Goal: Transaction & Acquisition: Purchase product/service

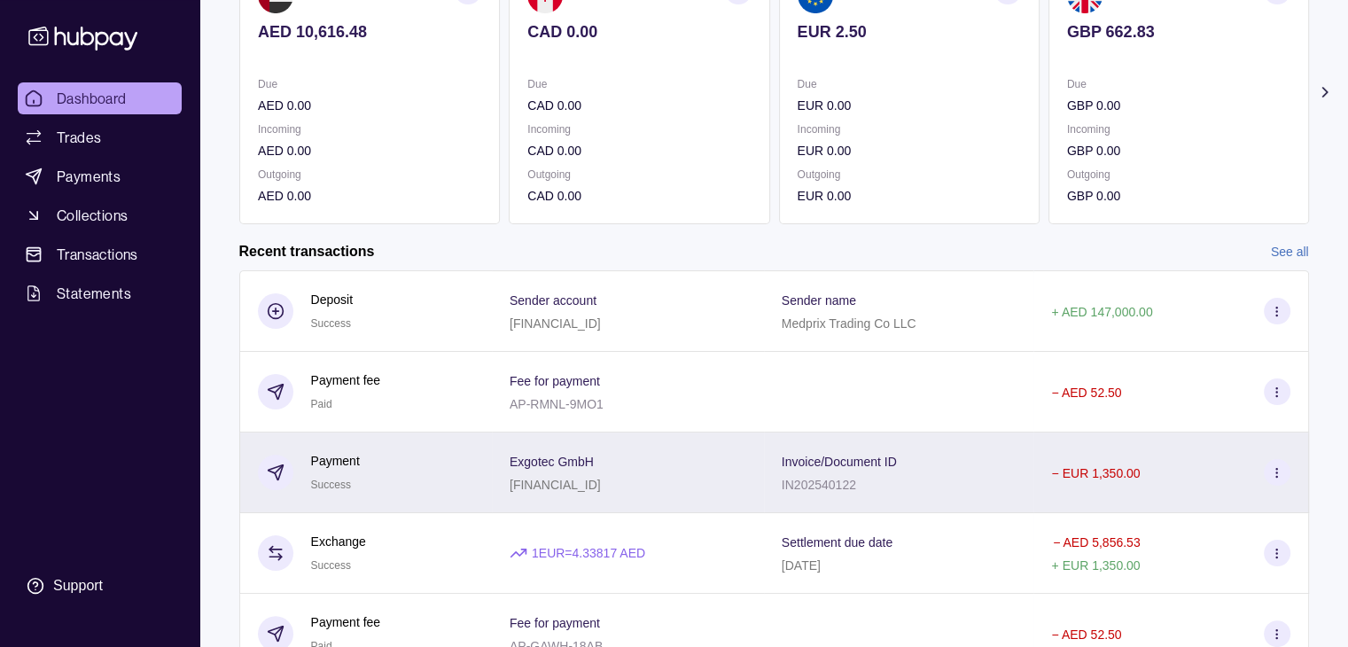
scroll to position [266, 0]
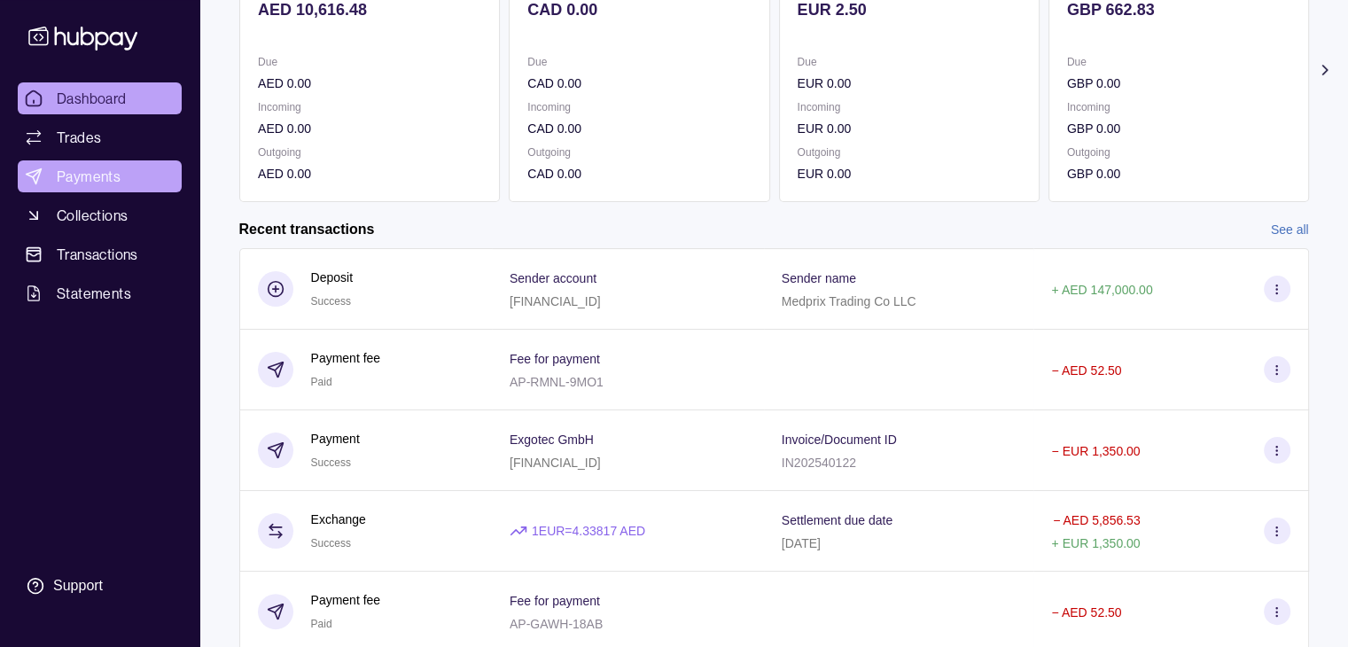
click at [108, 189] on link "Payments" at bounding box center [100, 176] width 164 height 32
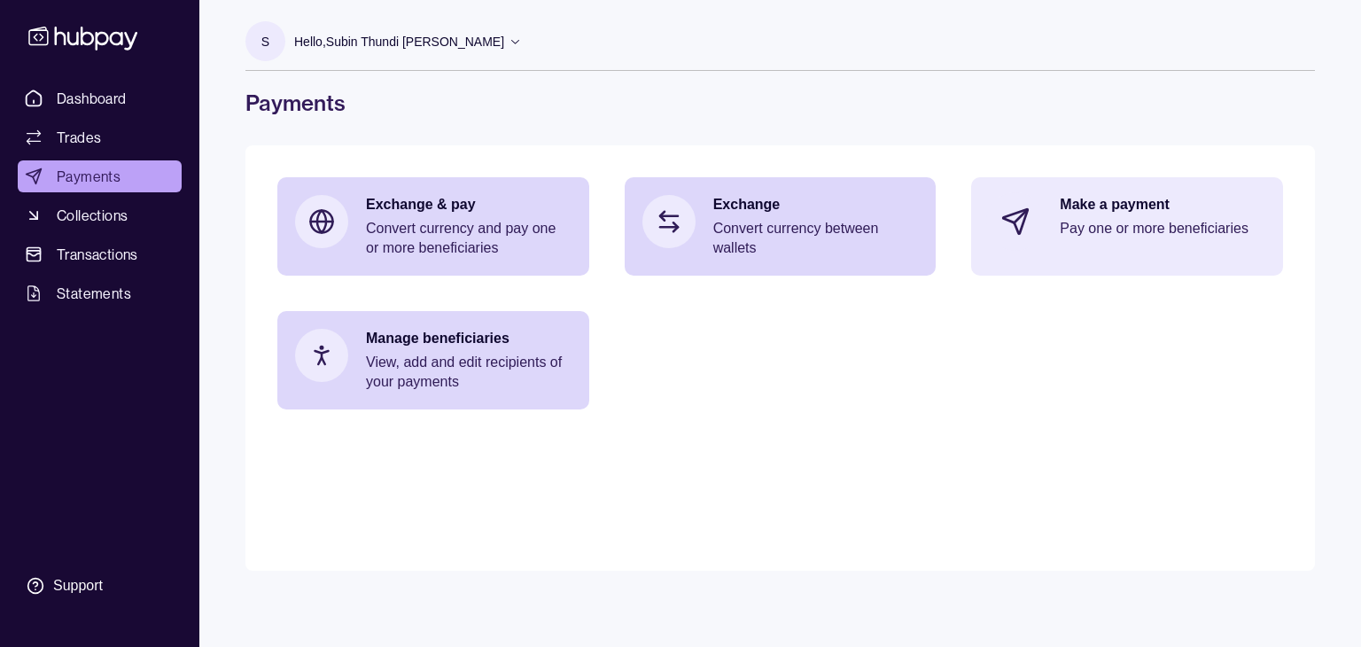
click at [1095, 206] on p "Make a payment" at bounding box center [1163, 204] width 206 height 19
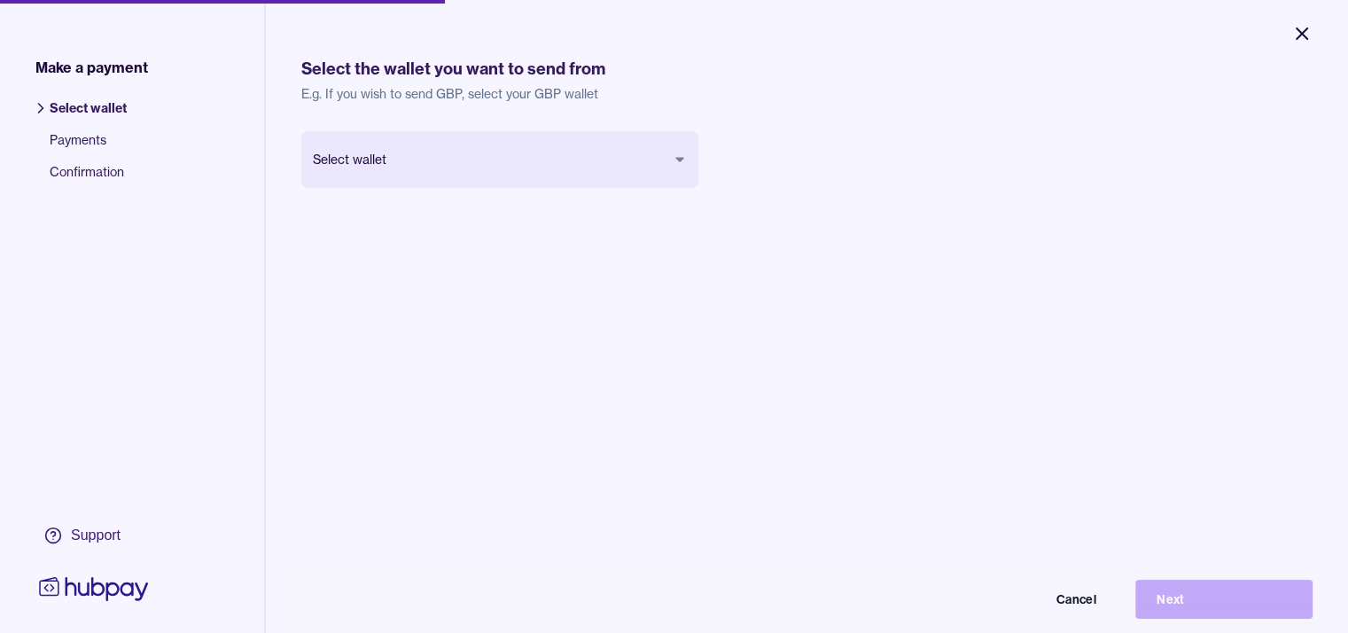
click at [1308, 39] on icon "Close" at bounding box center [1301, 33] width 21 height 21
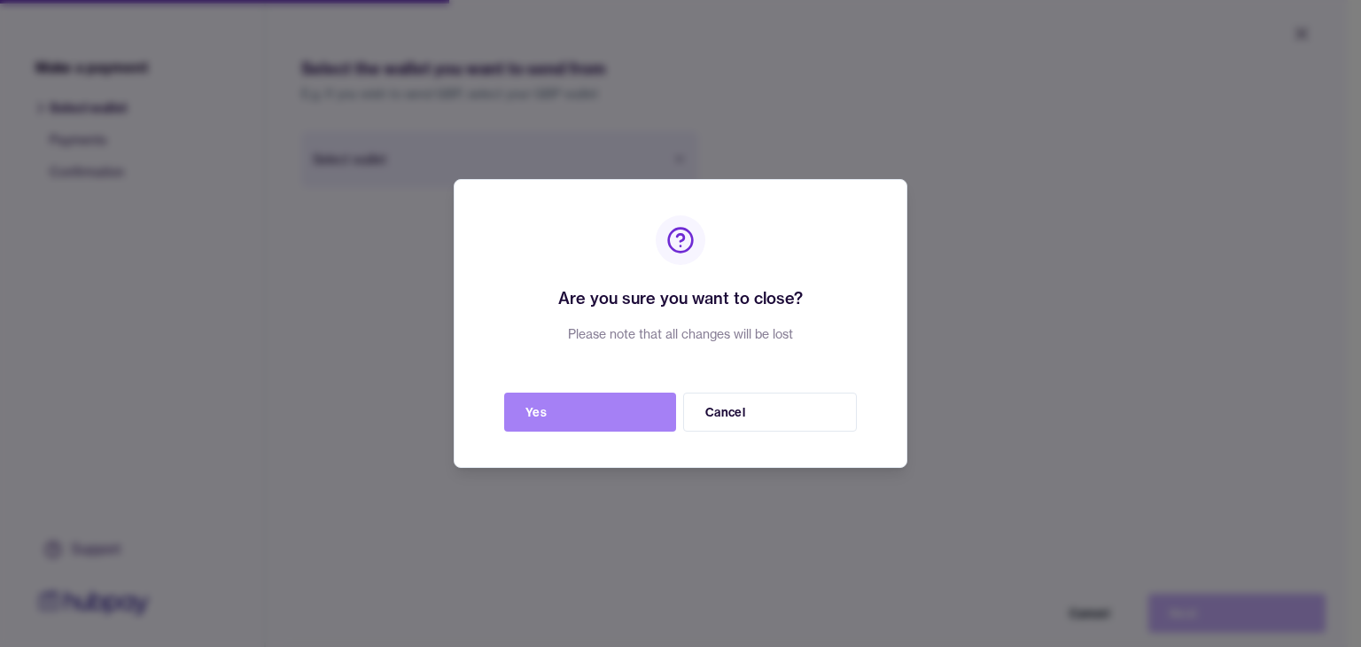
click at [655, 412] on button "Yes" at bounding box center [590, 412] width 172 height 39
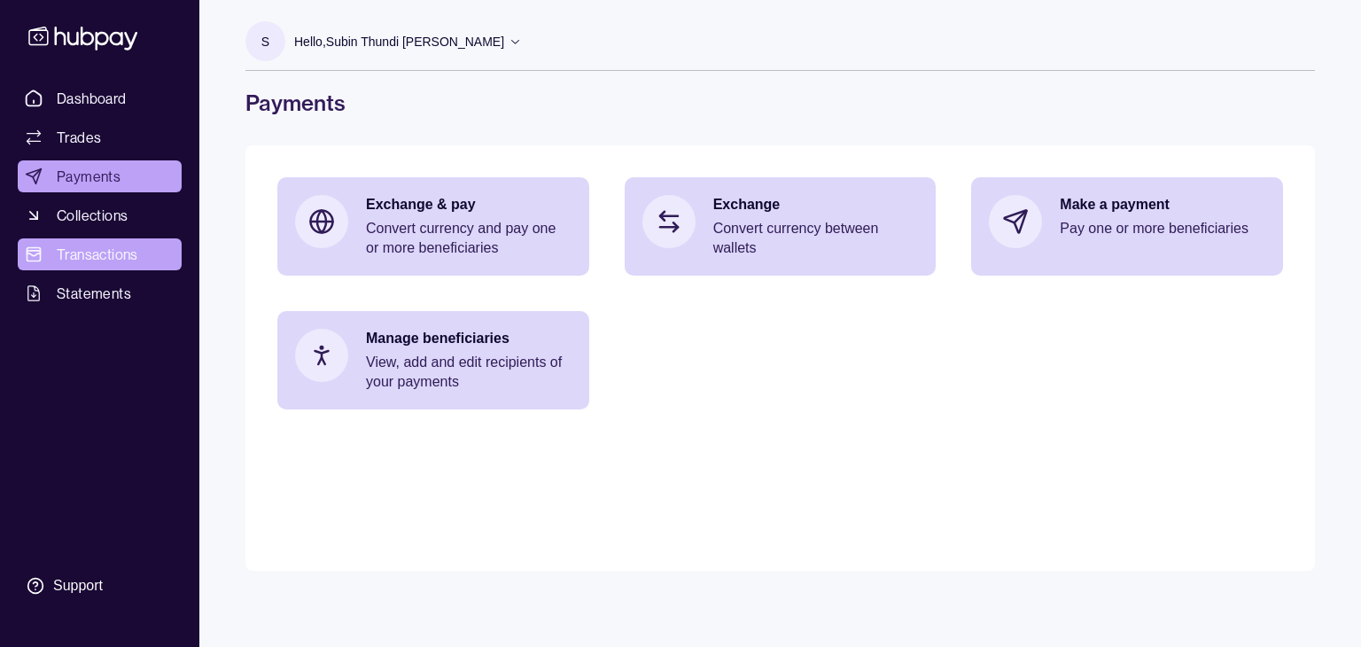
click at [74, 259] on span "Transactions" at bounding box center [98, 254] width 82 height 21
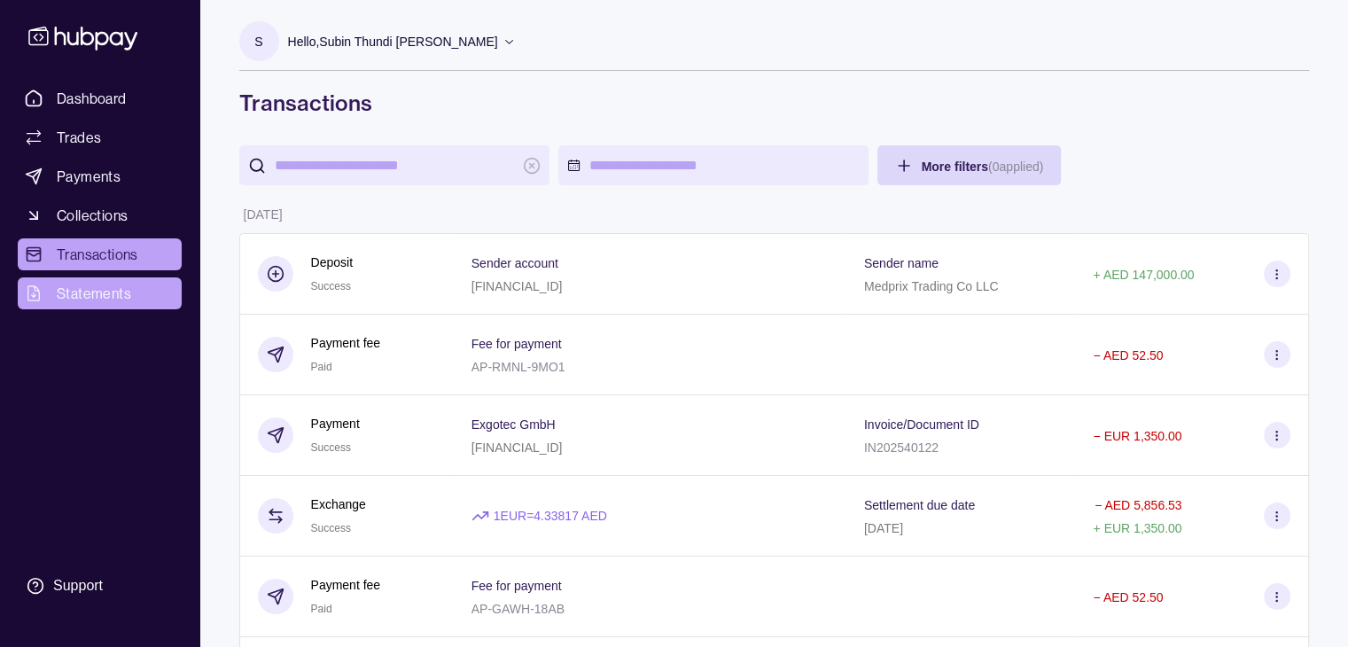
click at [71, 302] on span "Statements" at bounding box center [94, 293] width 74 height 21
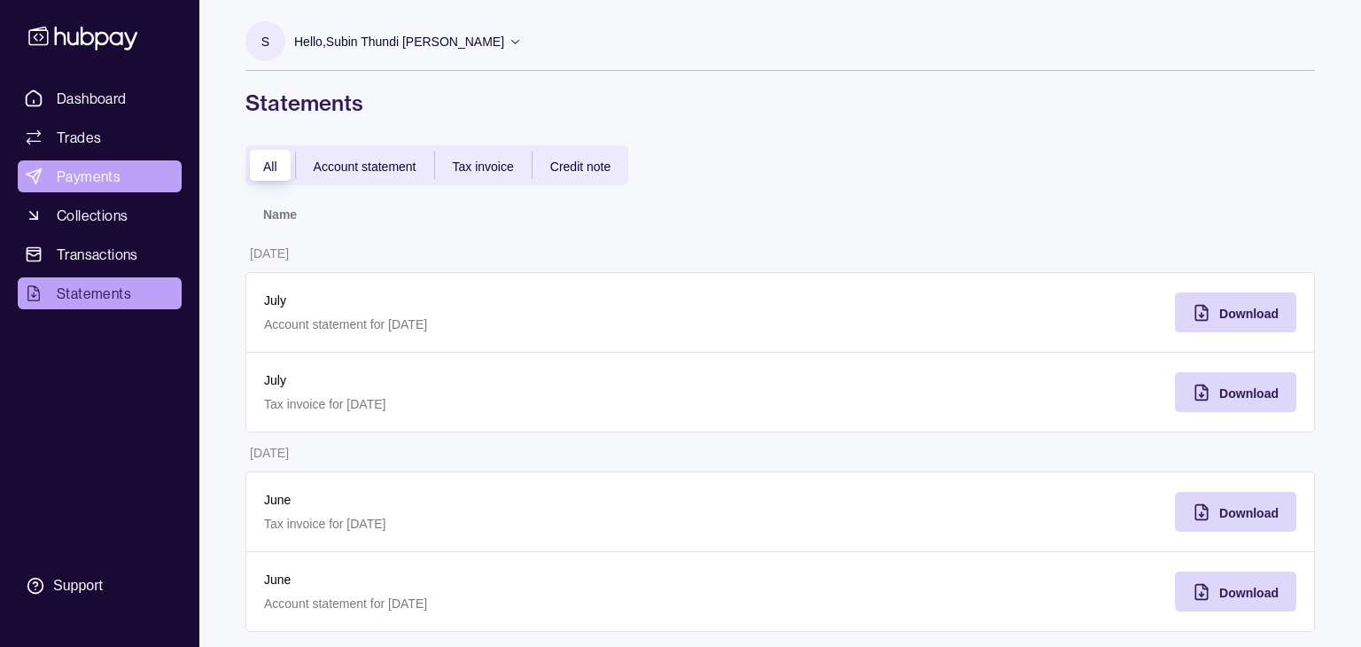
click at [80, 171] on span "Payments" at bounding box center [89, 176] width 64 height 21
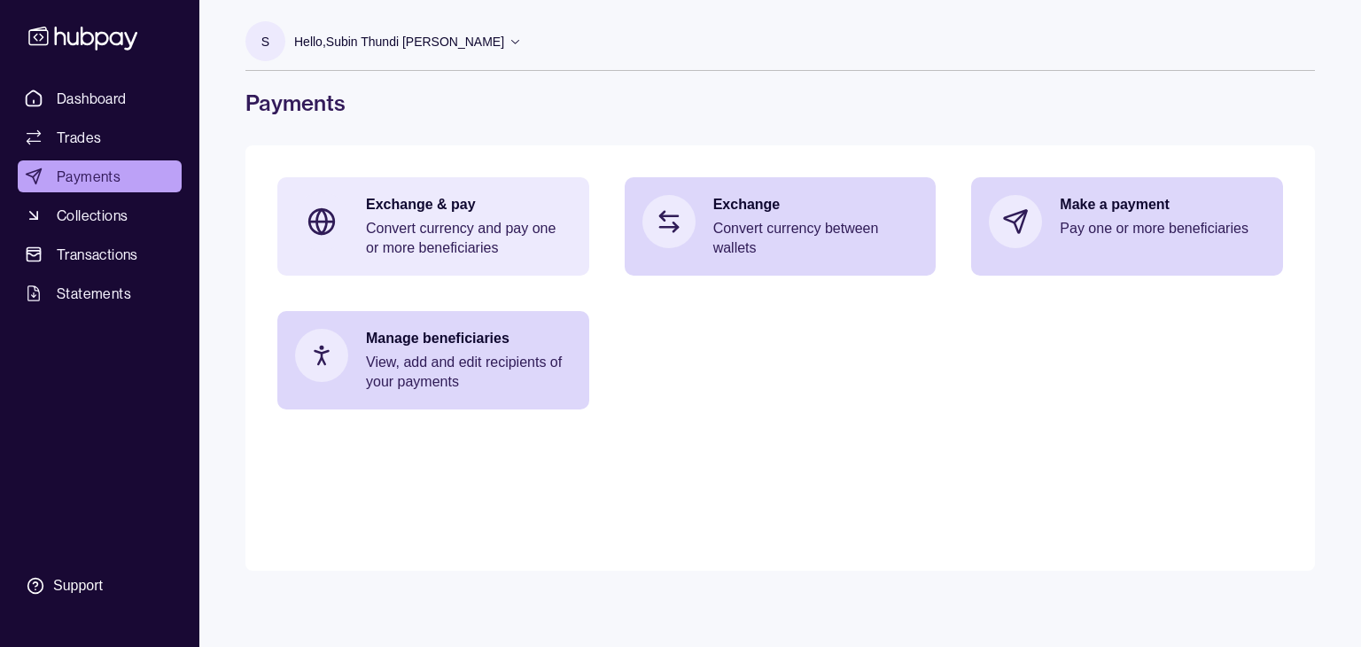
click at [504, 238] on p "Convert currency and pay one or more beneficiaries" at bounding box center [469, 238] width 206 height 39
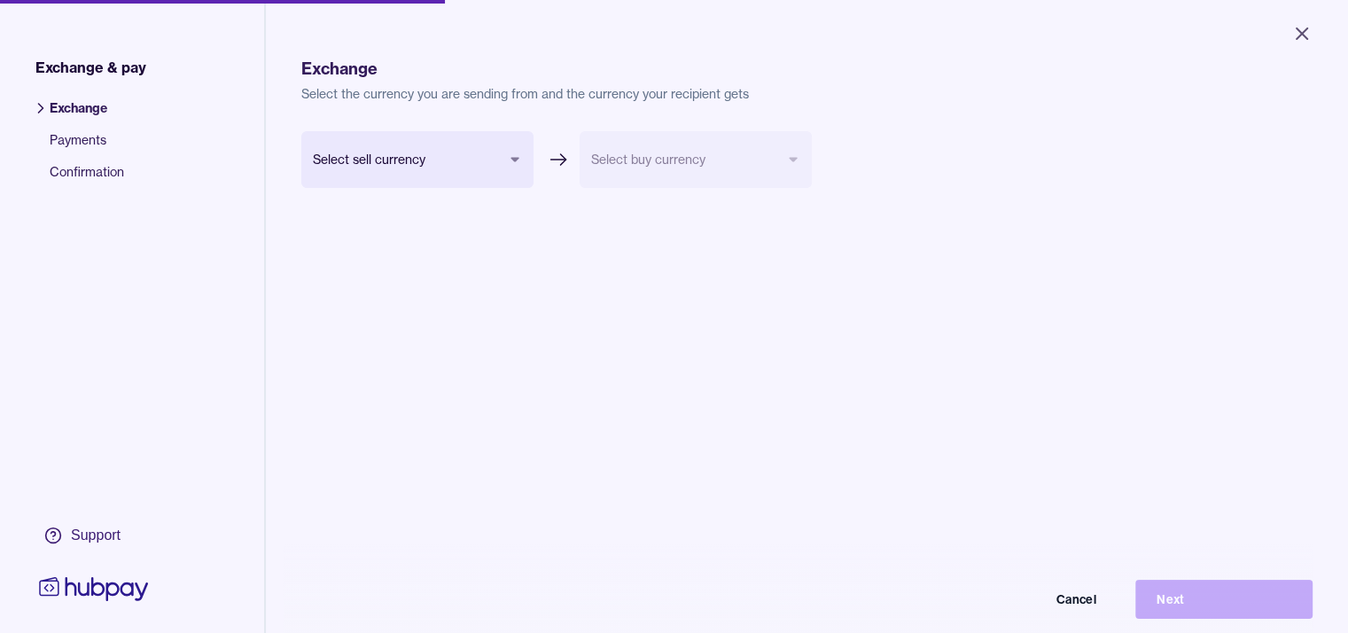
click at [518, 161] on body "Close Exchange & pay Exchange Payments Confirmation Support Exchange Select the…" at bounding box center [674, 316] width 1348 height 633
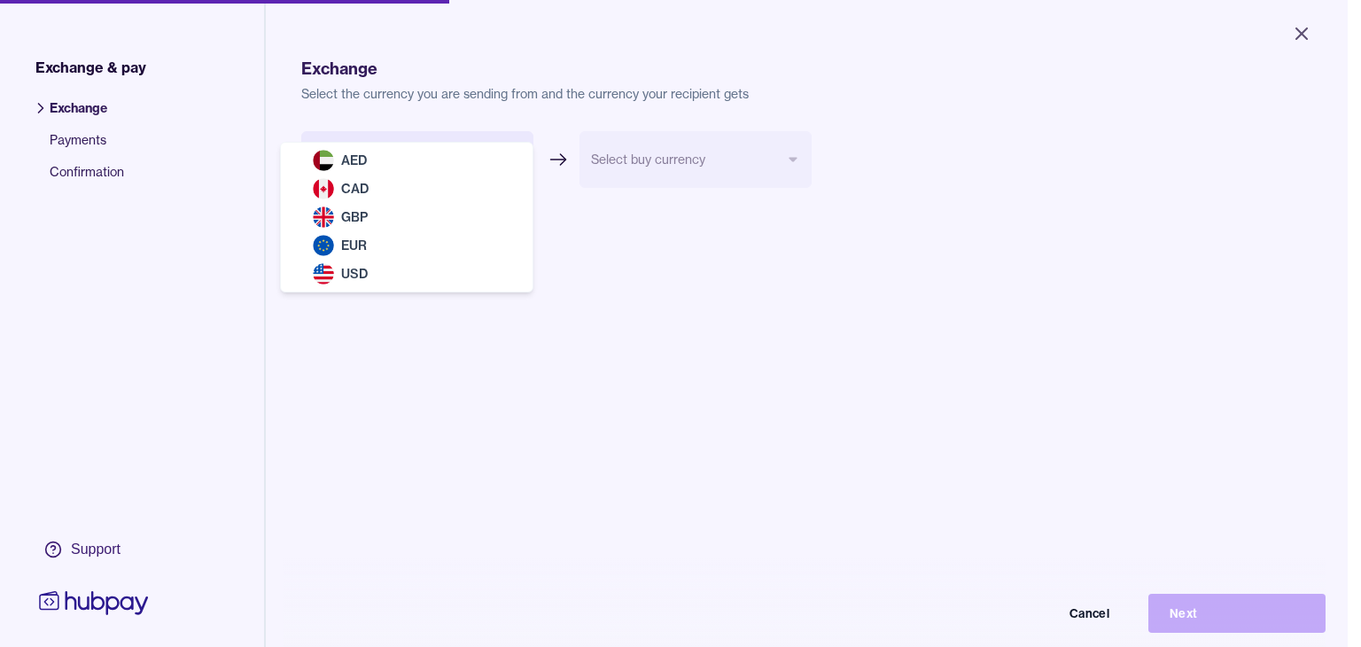
select select "***"
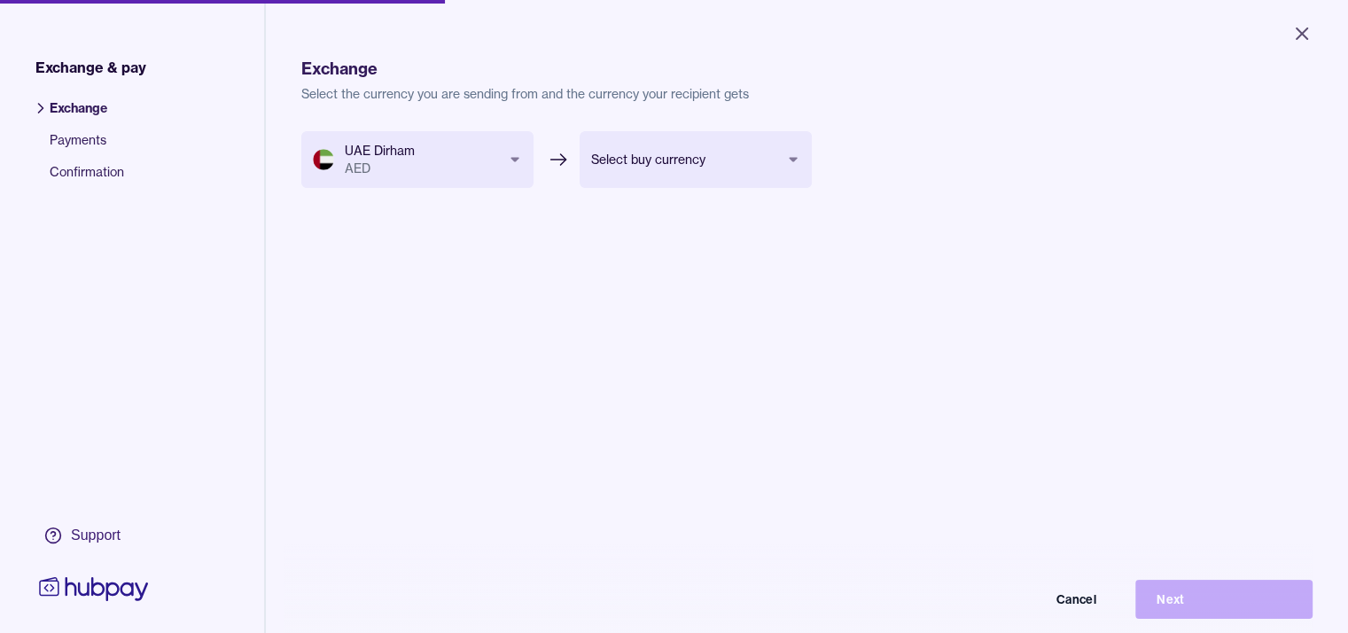
click at [684, 163] on body "Close Exchange & pay Exchange Payments Confirmation Support Exchange Select the…" at bounding box center [674, 316] width 1348 height 633
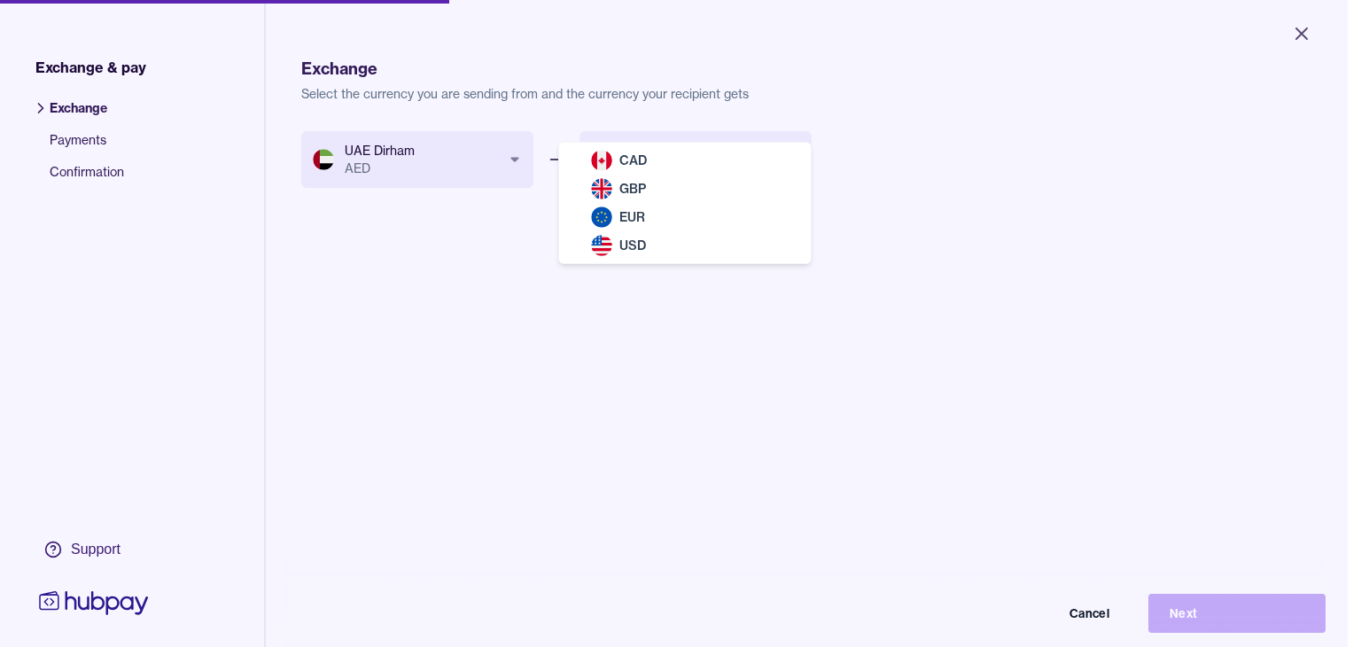
select select "***"
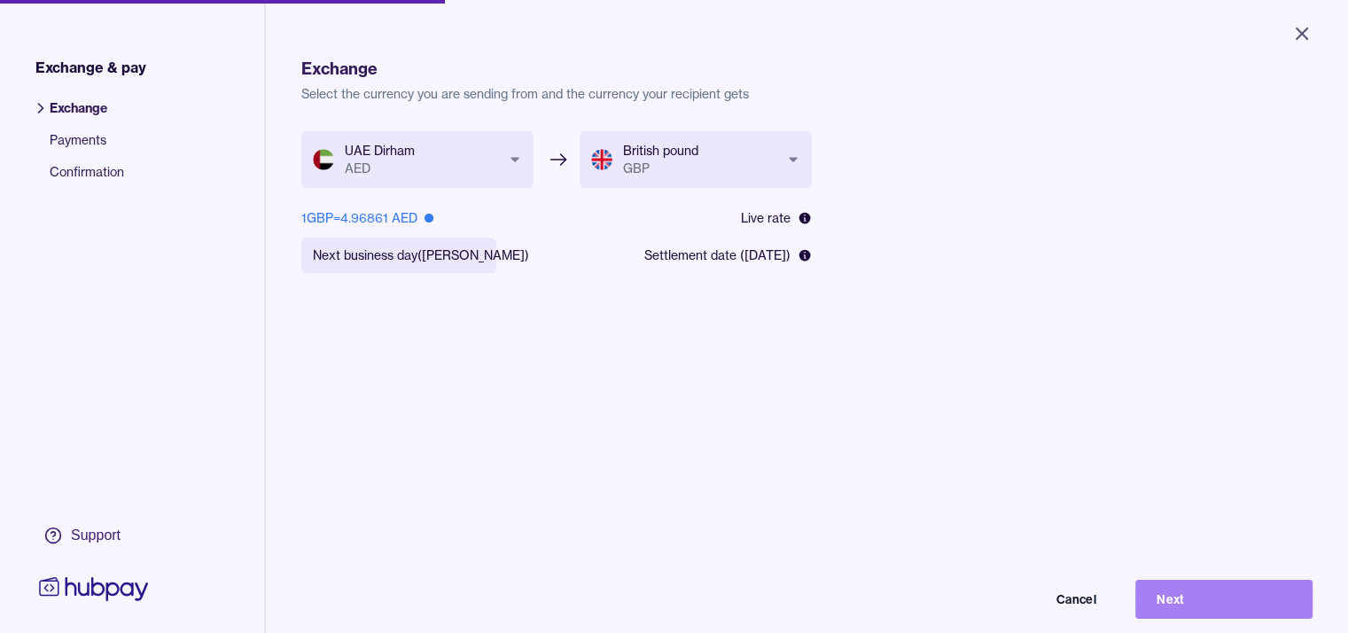
click at [1240, 613] on button "Next" at bounding box center [1223, 599] width 177 height 39
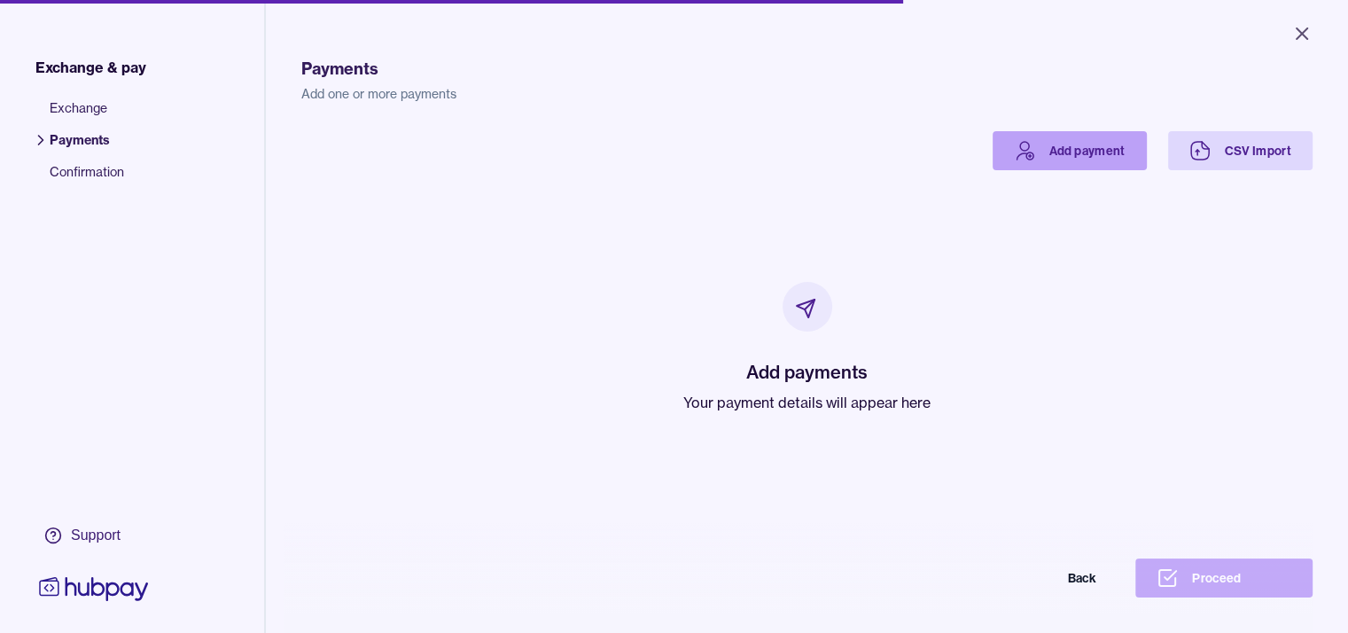
click at [1110, 168] on link "Add payment" at bounding box center [1070, 150] width 154 height 39
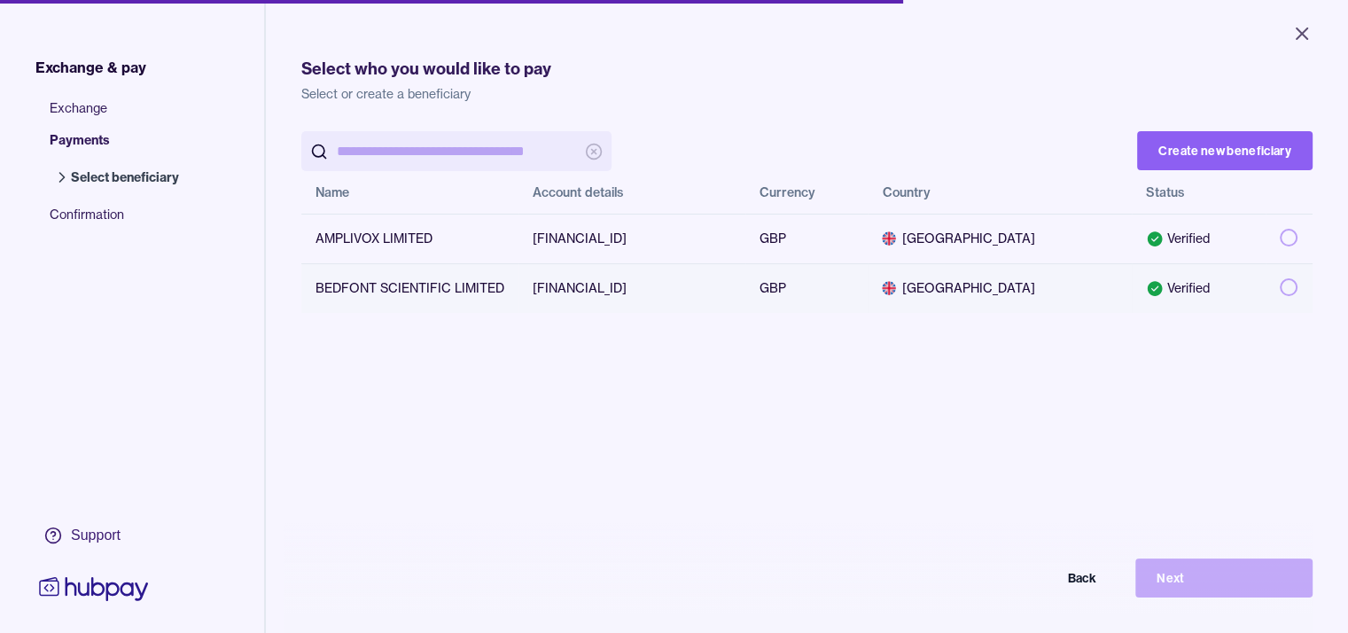
click at [1297, 288] on button "button" at bounding box center [1289, 287] width 18 height 18
click at [1234, 583] on button "Next" at bounding box center [1223, 577] width 177 height 39
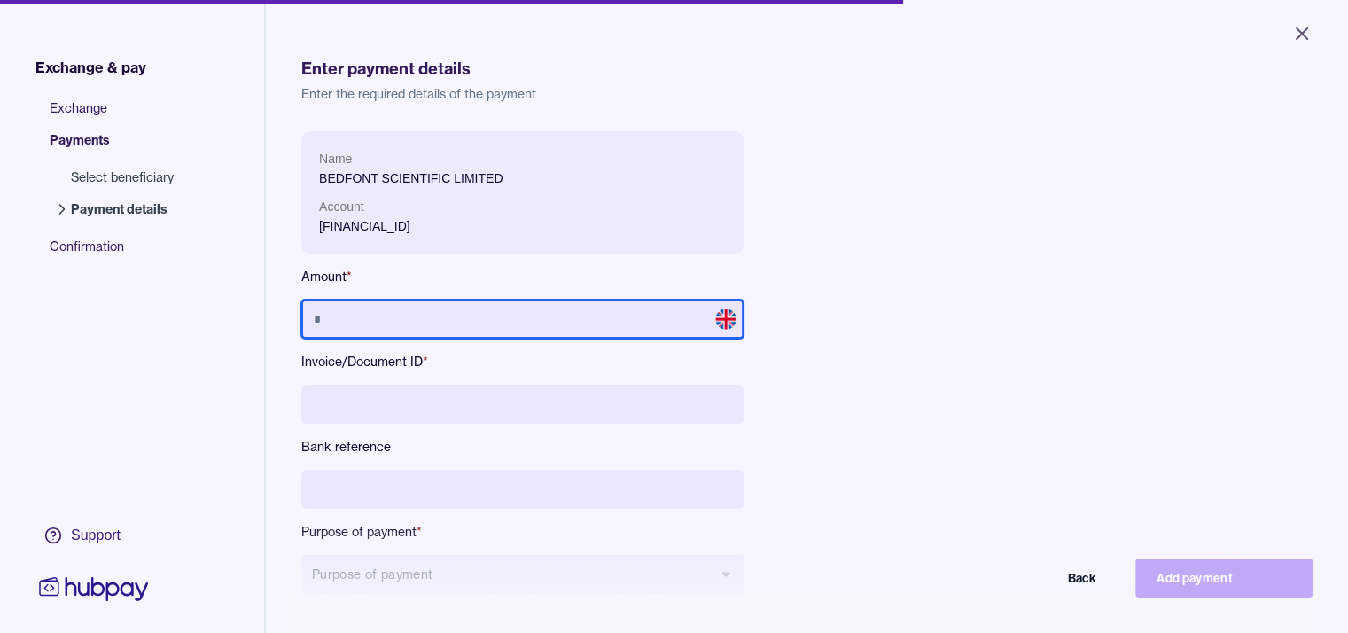
click at [542, 321] on input "text" at bounding box center [522, 319] width 442 height 39
type input "*****"
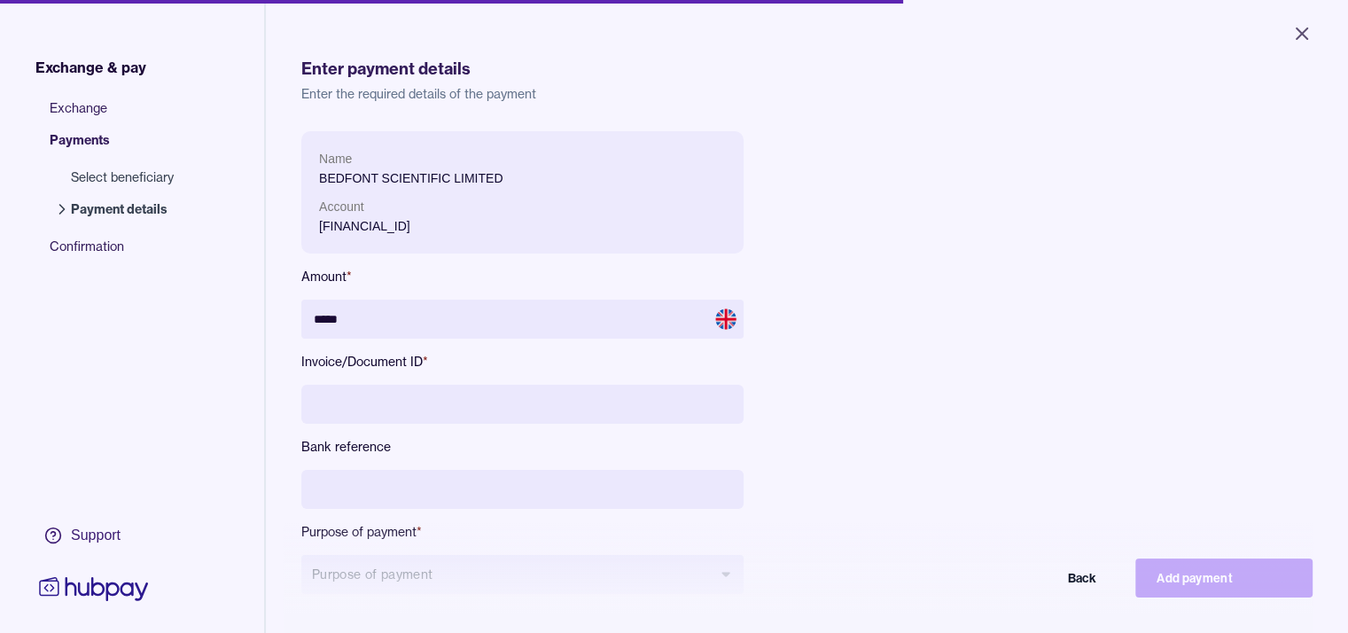
click at [358, 401] on input at bounding box center [522, 404] width 442 height 39
type input "******"
click at [367, 487] on input at bounding box center [522, 489] width 442 height 39
click at [389, 486] on input at bounding box center [522, 489] width 442 height 39
type input "*"
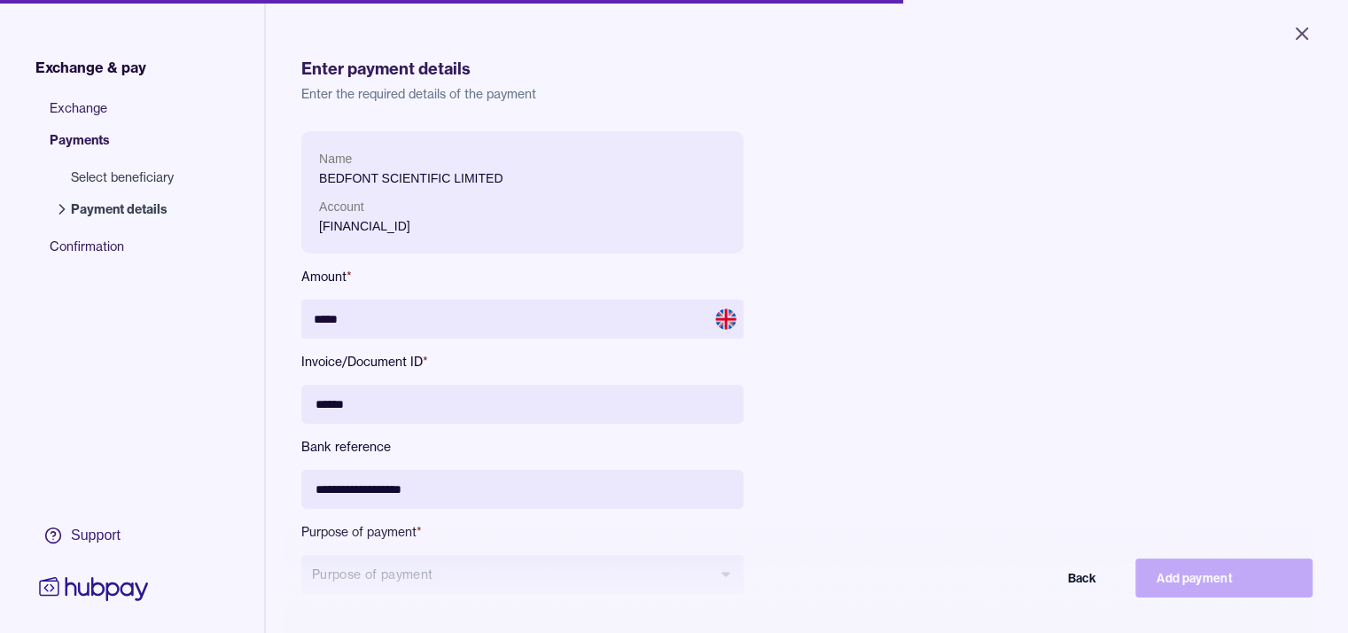
type input "**********"
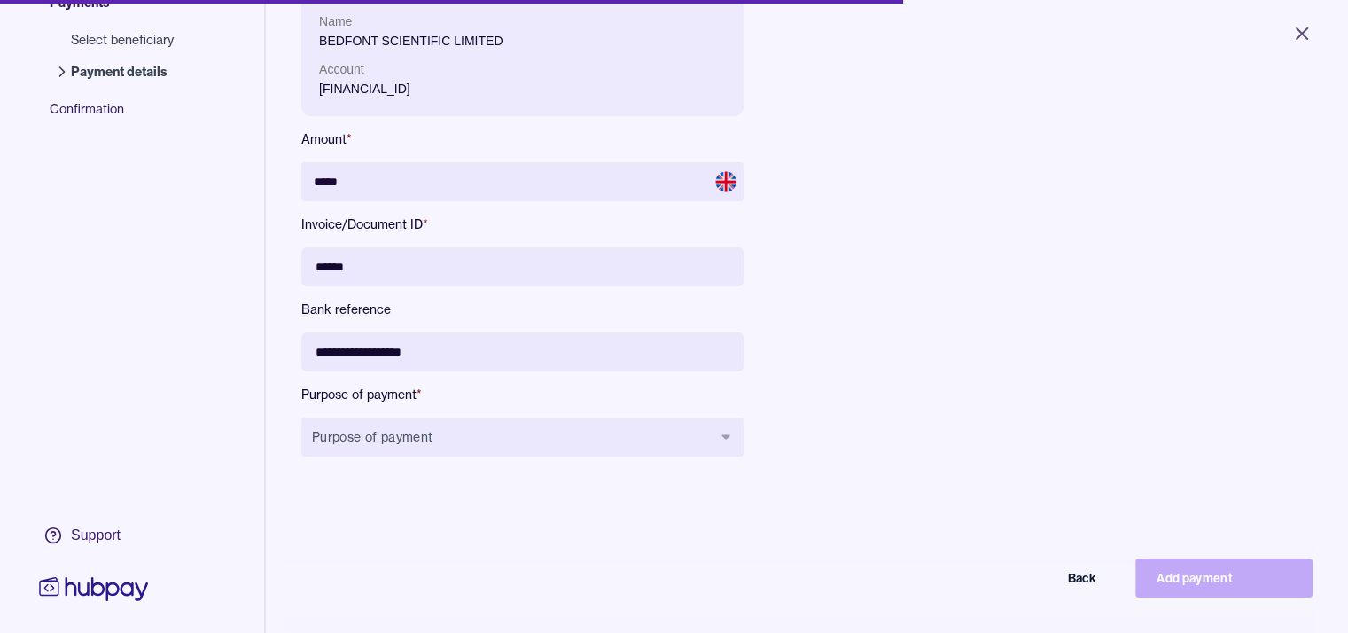
scroll to position [177, 0]
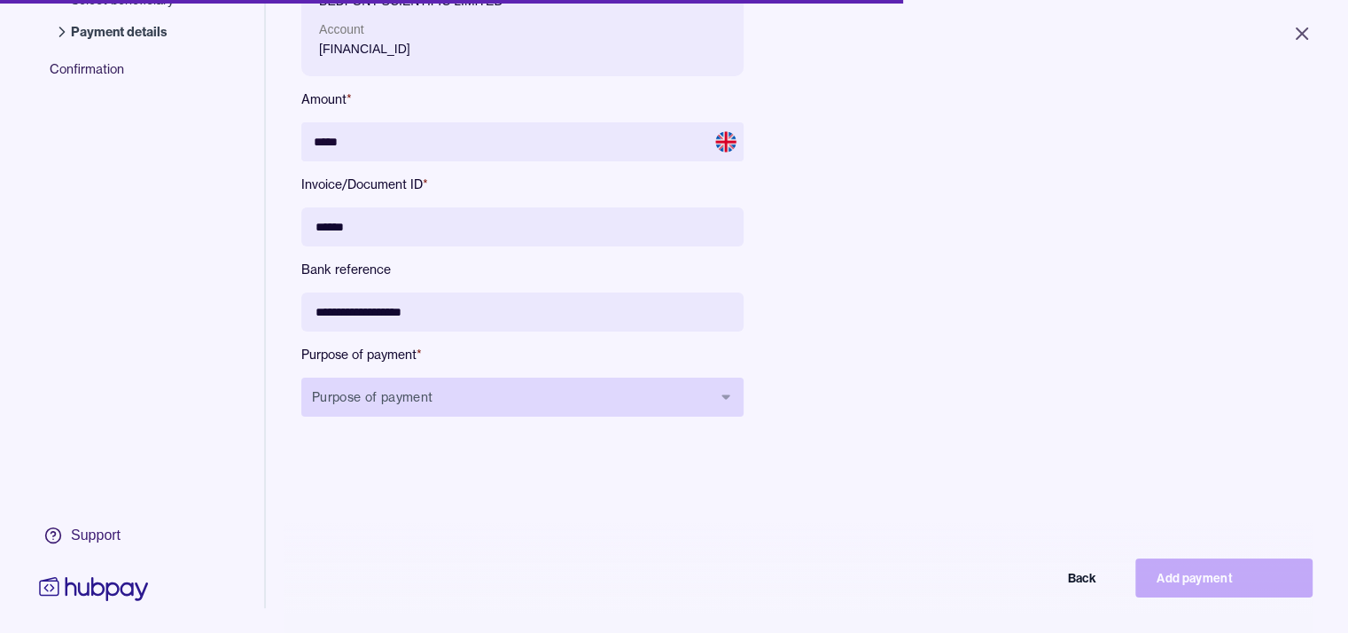
click at [724, 387] on button "Purpose of payment" at bounding box center [522, 397] width 442 height 39
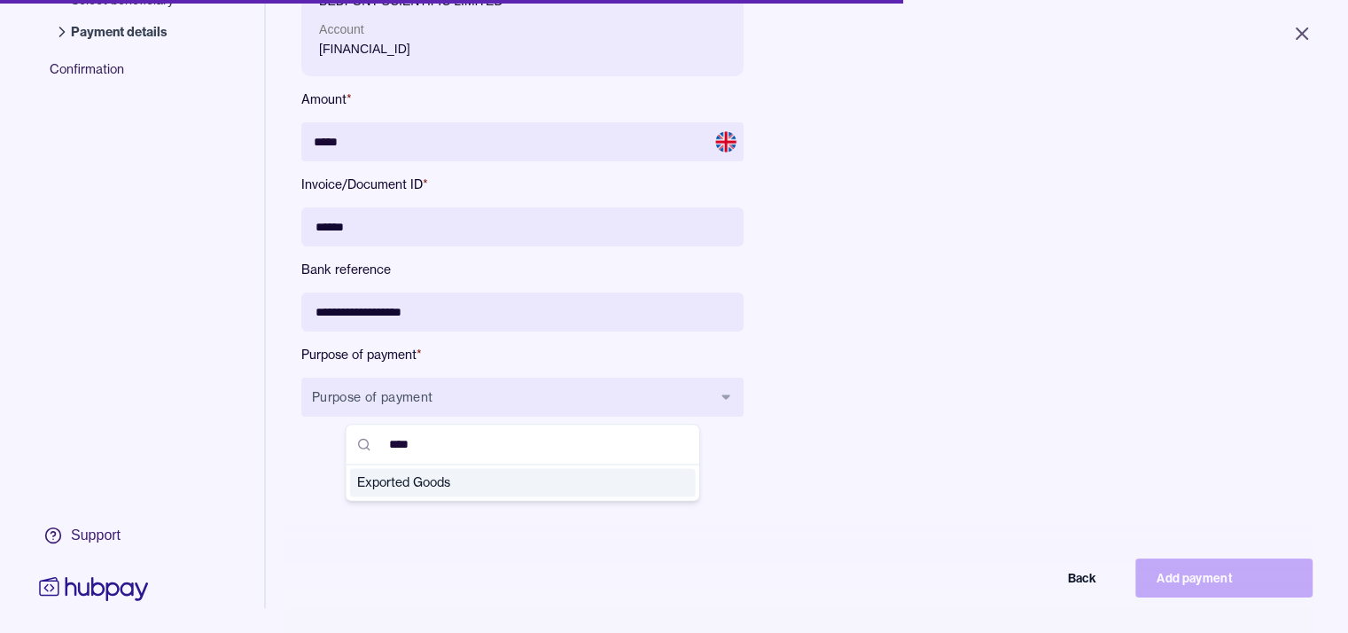
type input "****"
click at [425, 479] on span "Exported Goods" at bounding box center [512, 482] width 310 height 18
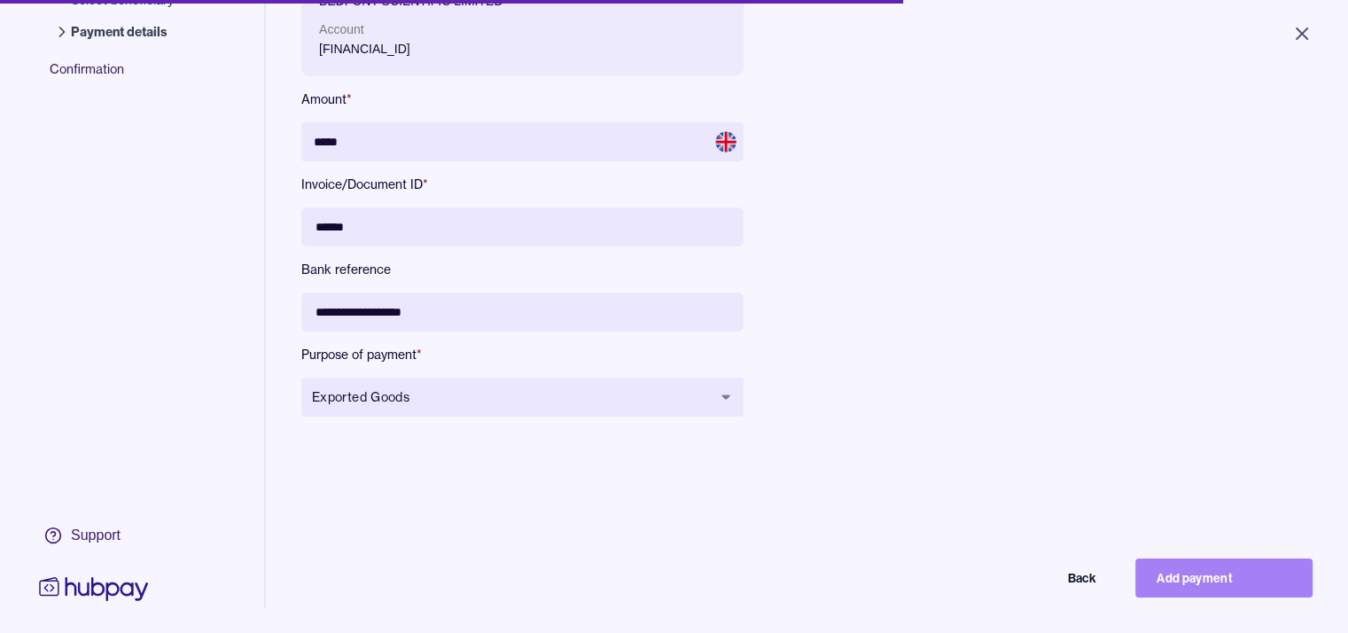
click at [1244, 581] on button "Add payment" at bounding box center [1223, 577] width 177 height 39
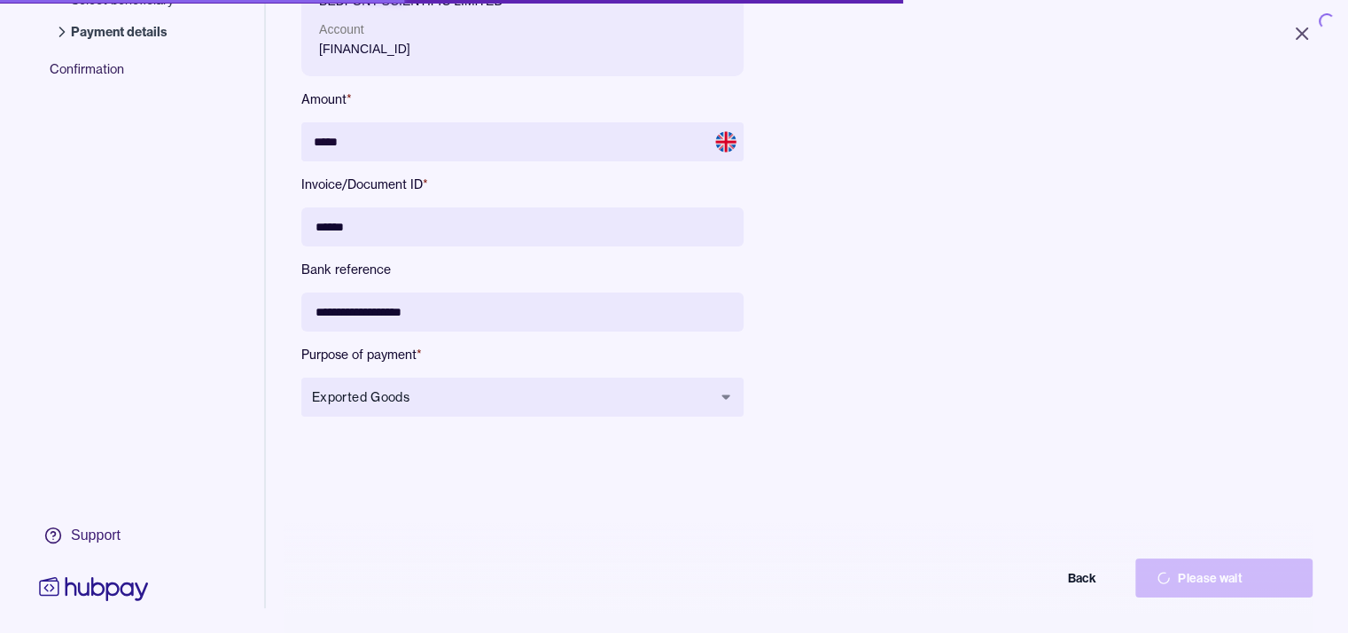
type input "****"
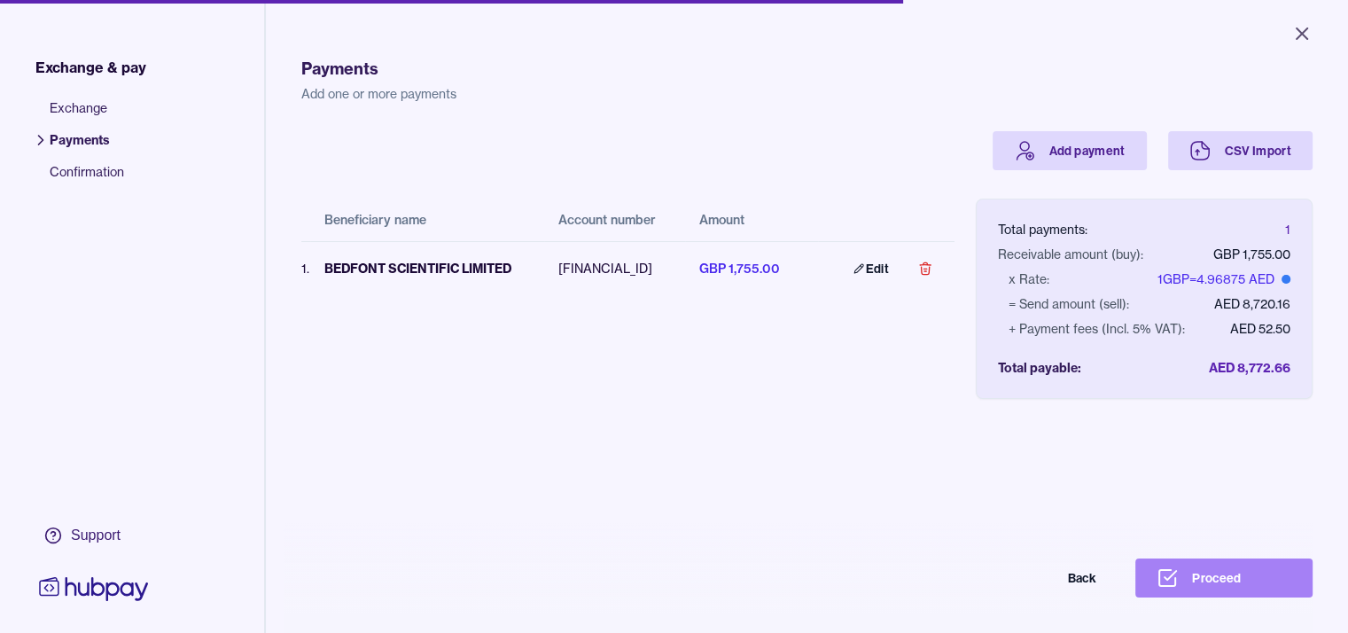
click at [1271, 587] on button "Proceed" at bounding box center [1223, 577] width 177 height 39
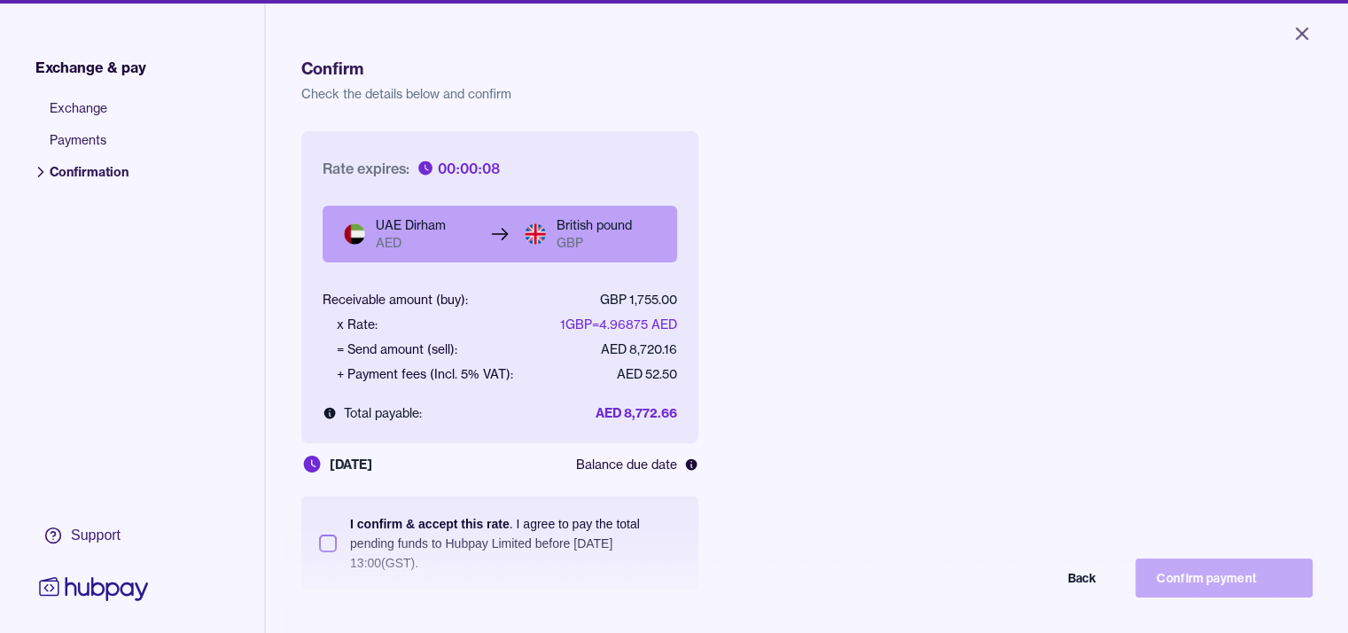
click at [328, 547] on button "I confirm & accept this rate . I agree to pay the total pending funds to Hubpay…" at bounding box center [328, 543] width 18 height 18
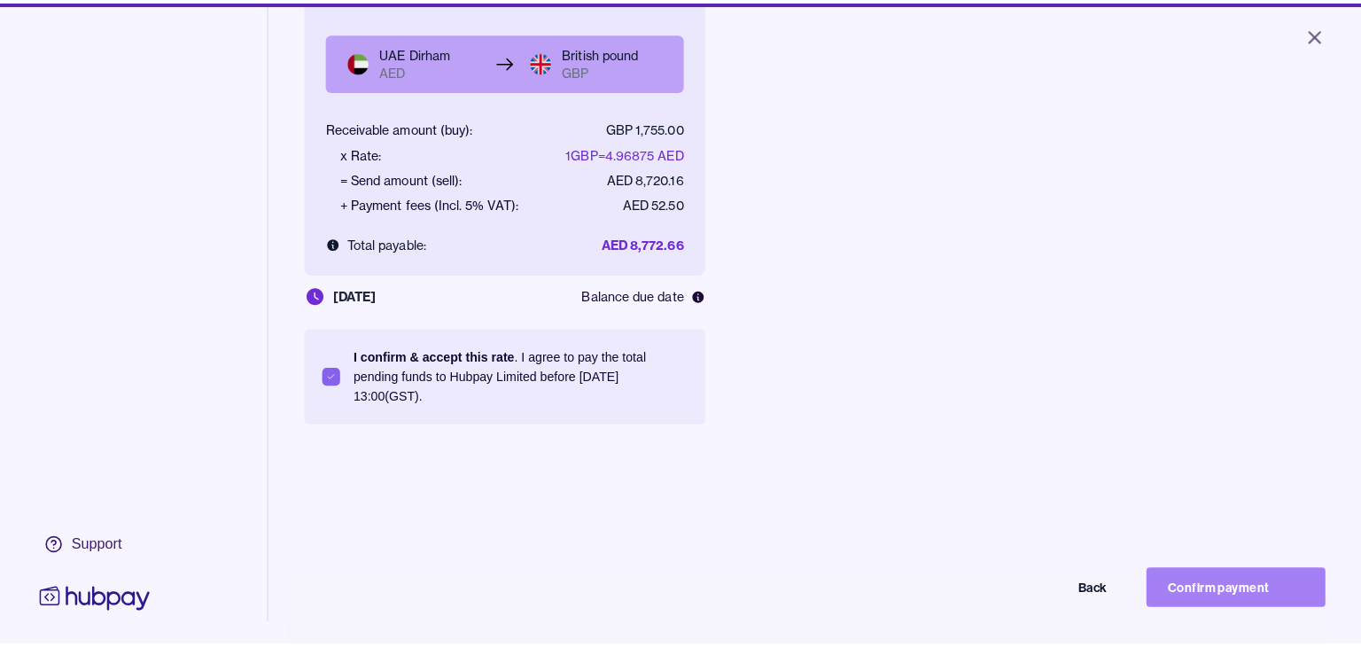
scroll to position [177, 0]
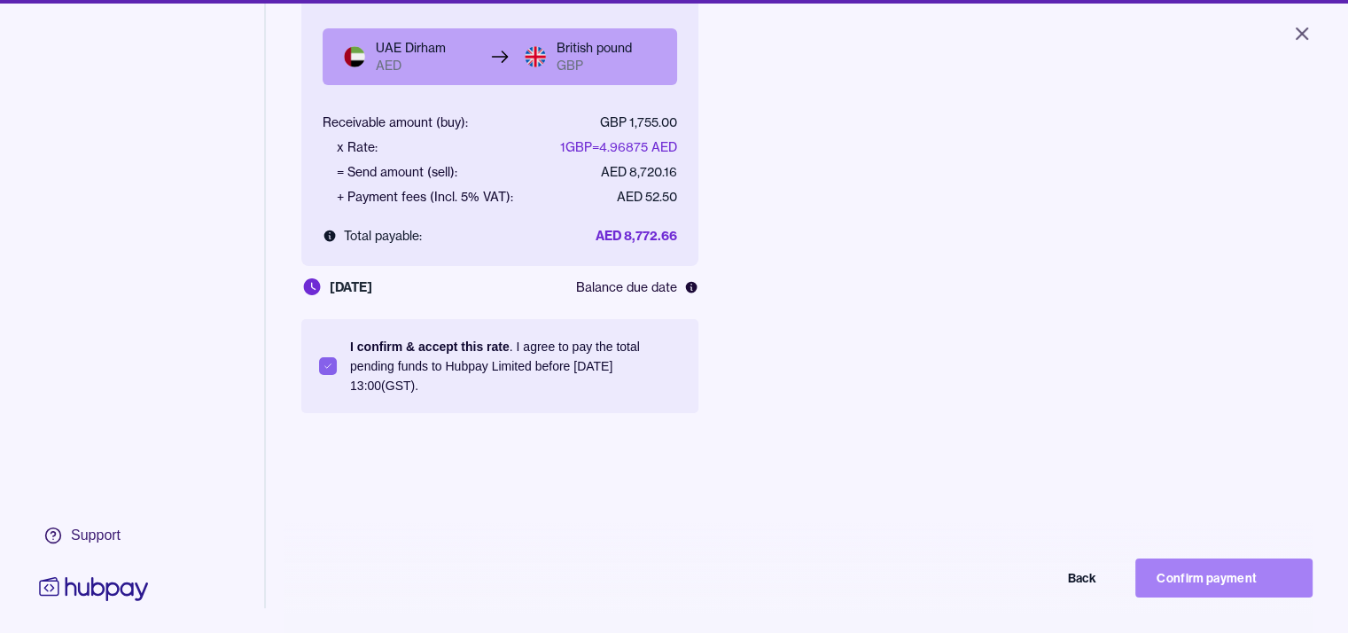
click at [1243, 586] on button "Confirm payment" at bounding box center [1223, 577] width 177 height 39
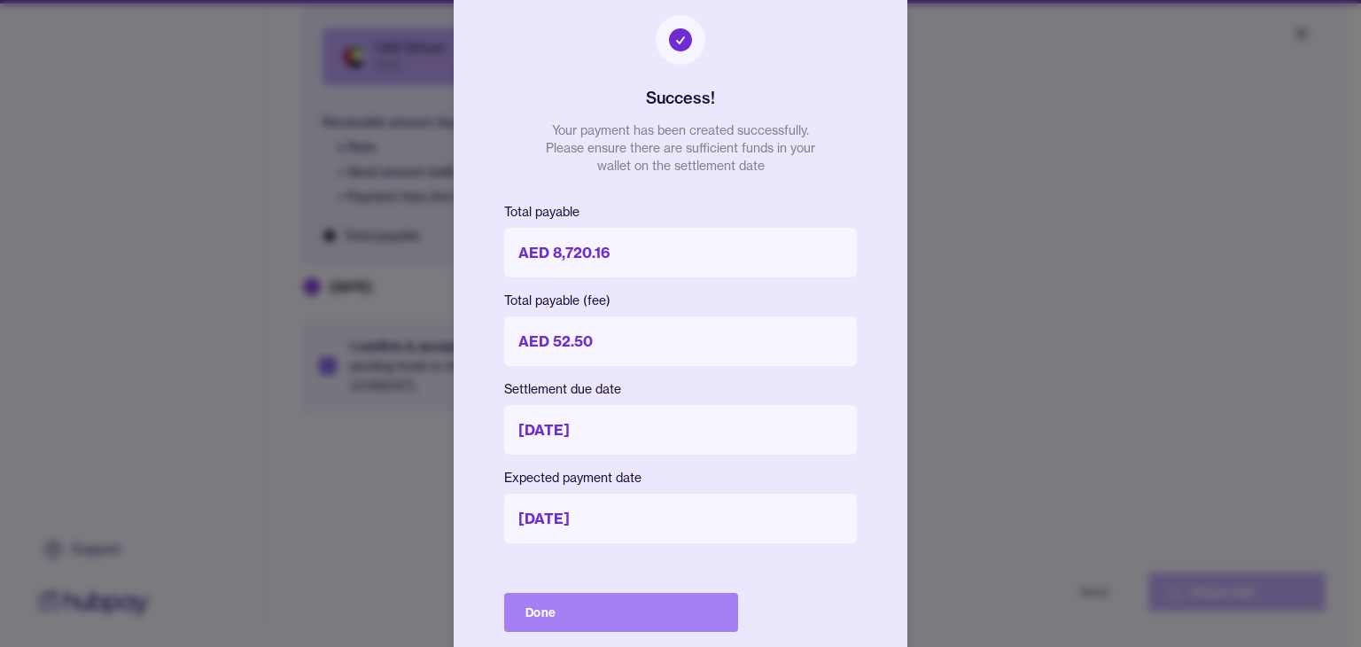
click at [623, 614] on button "Done" at bounding box center [621, 612] width 234 height 39
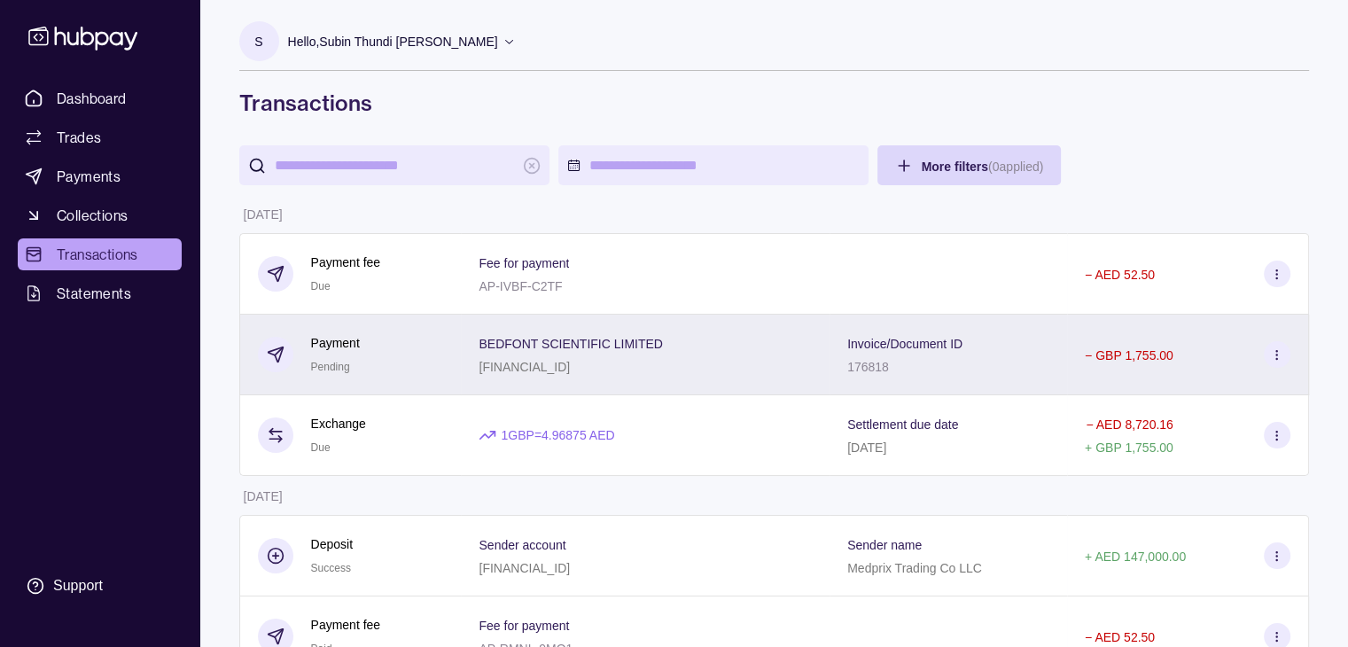
click at [1281, 360] on icon at bounding box center [1276, 354] width 13 height 13
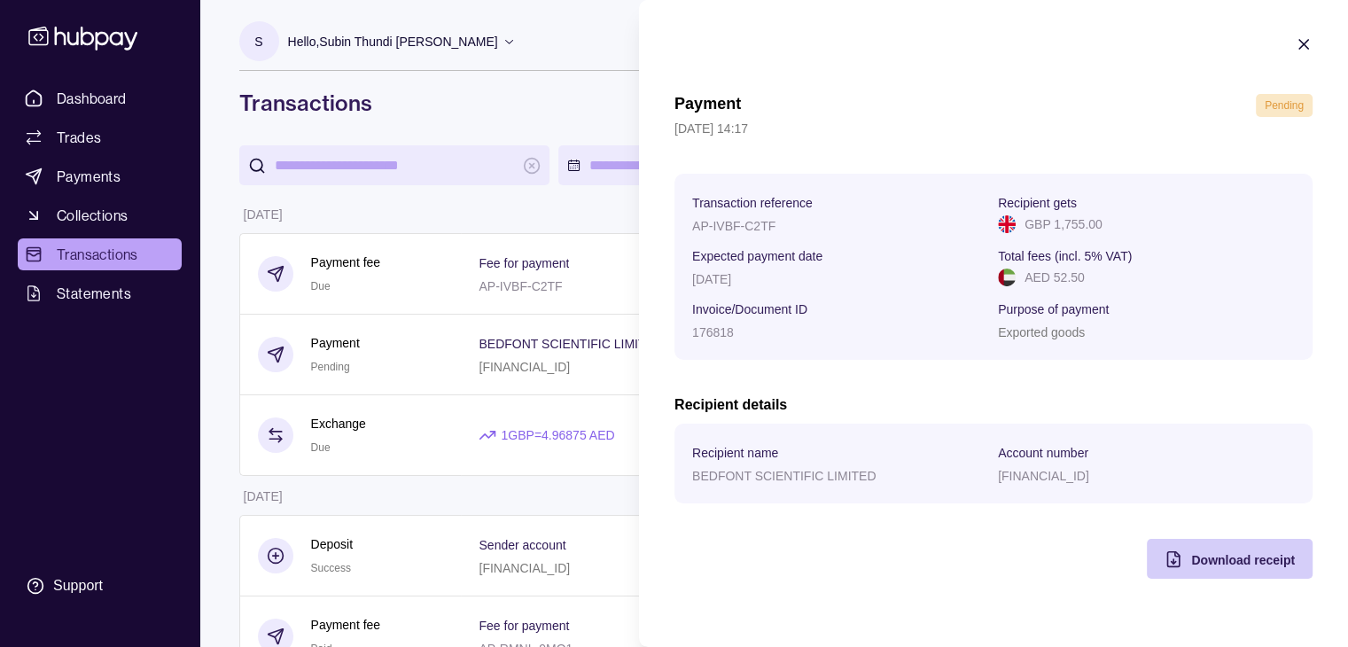
click at [1208, 559] on span "Download receipt" at bounding box center [1243, 560] width 104 height 14
click at [1297, 38] on icon "button" at bounding box center [1304, 44] width 18 height 18
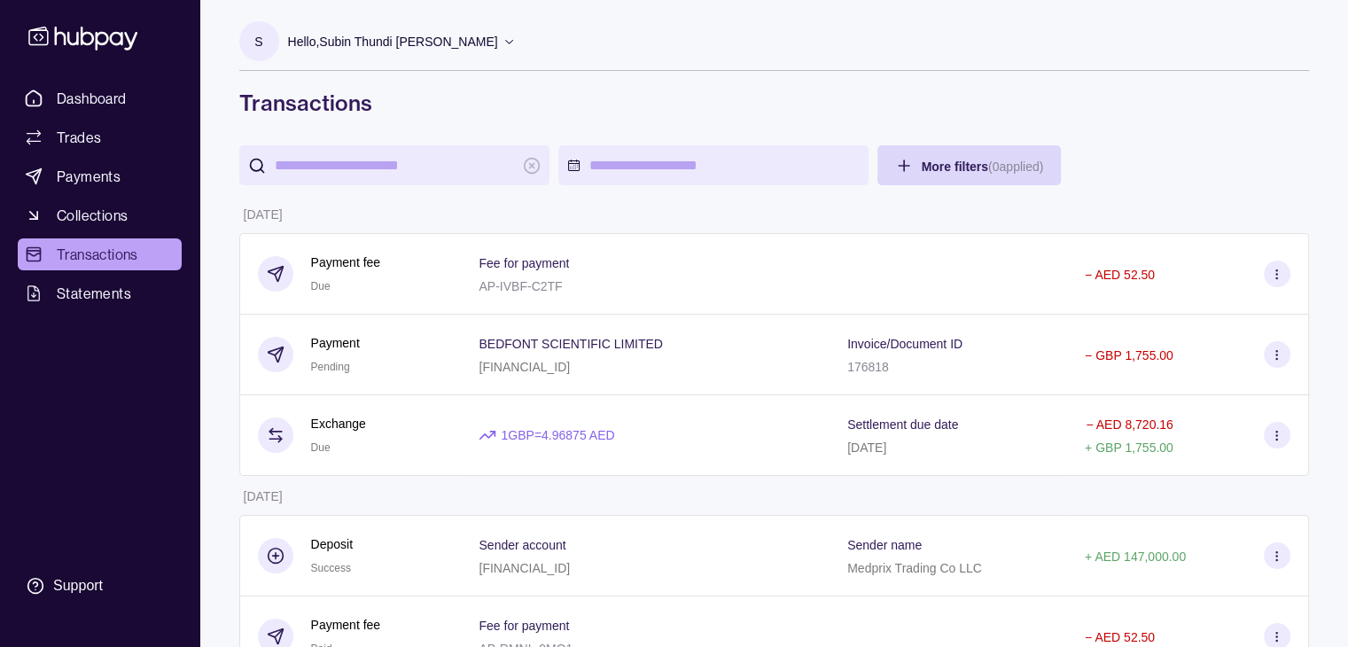
click at [516, 39] on icon at bounding box center [509, 41] width 13 height 13
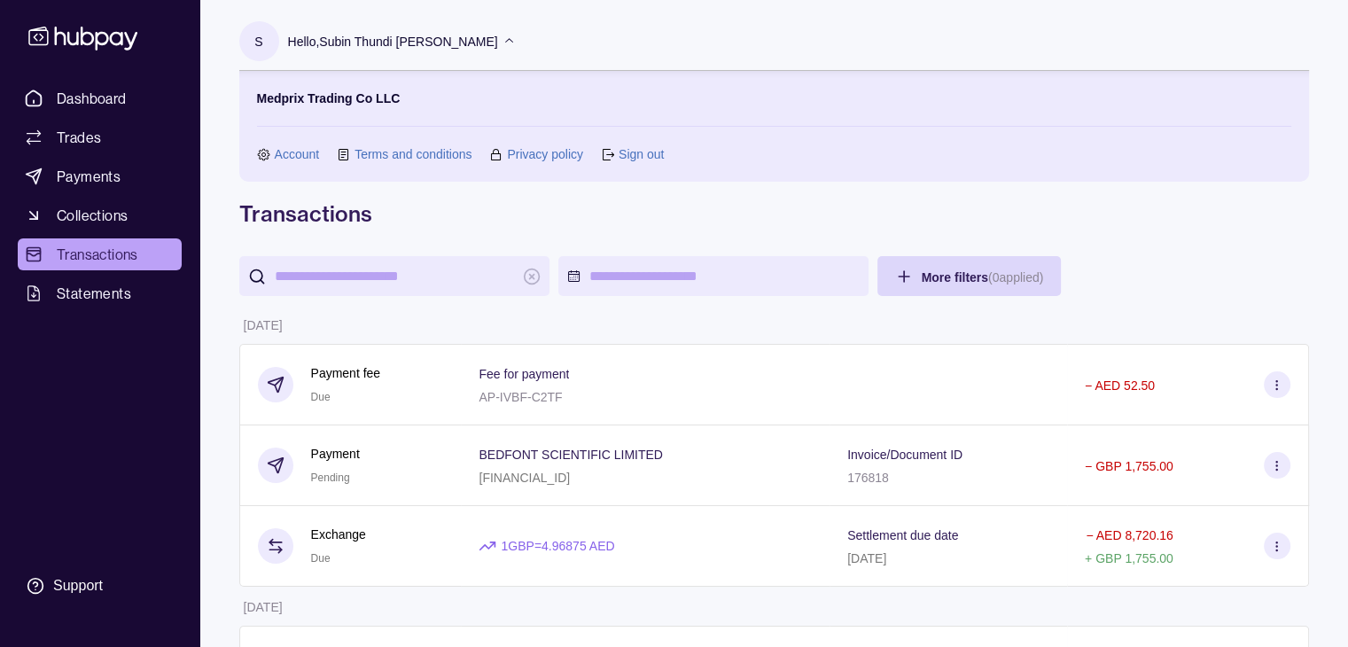
click at [651, 154] on link "Sign out" at bounding box center [641, 153] width 45 height 19
